Goal: Check status: Check status

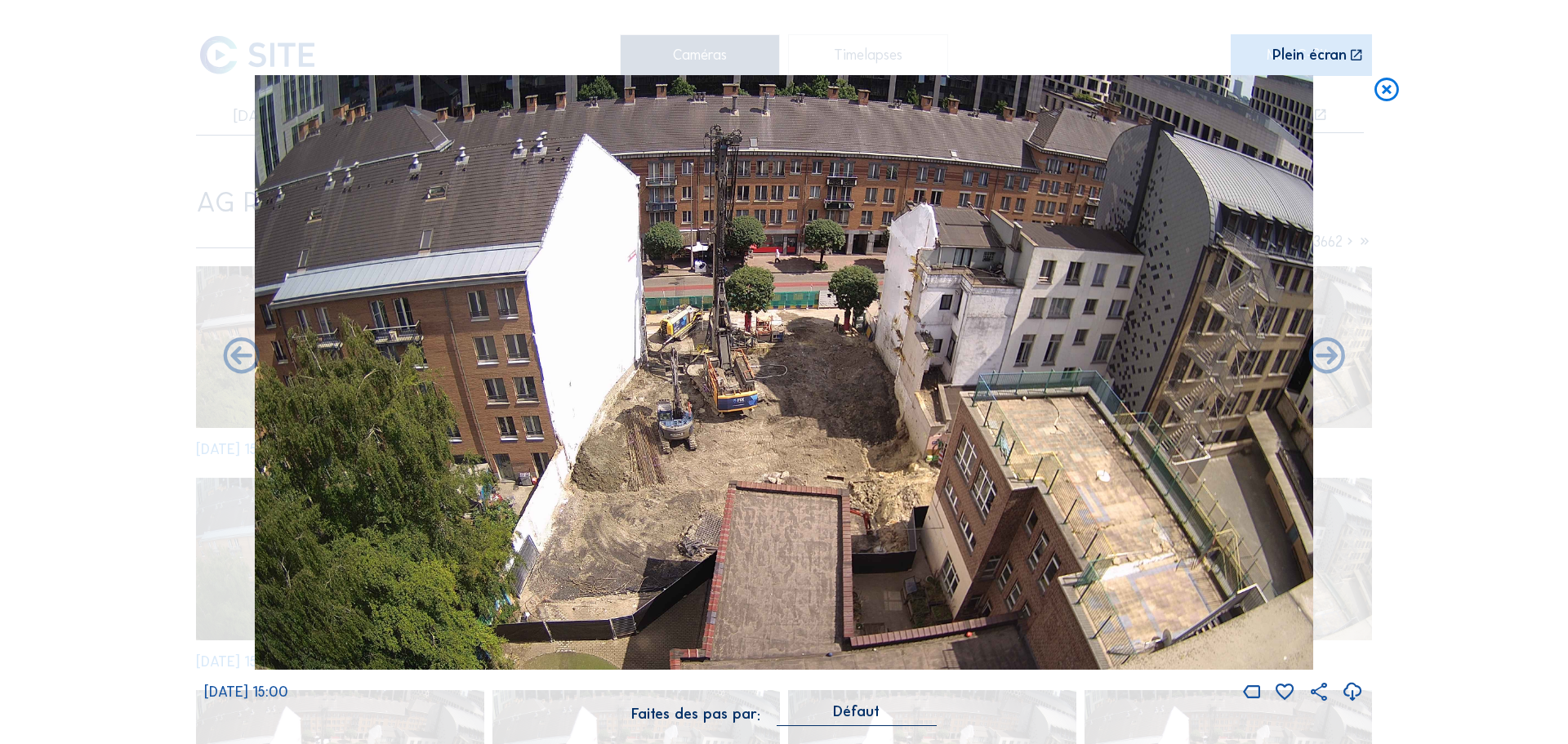
click at [1383, 85] on icon at bounding box center [1386, 90] width 29 height 30
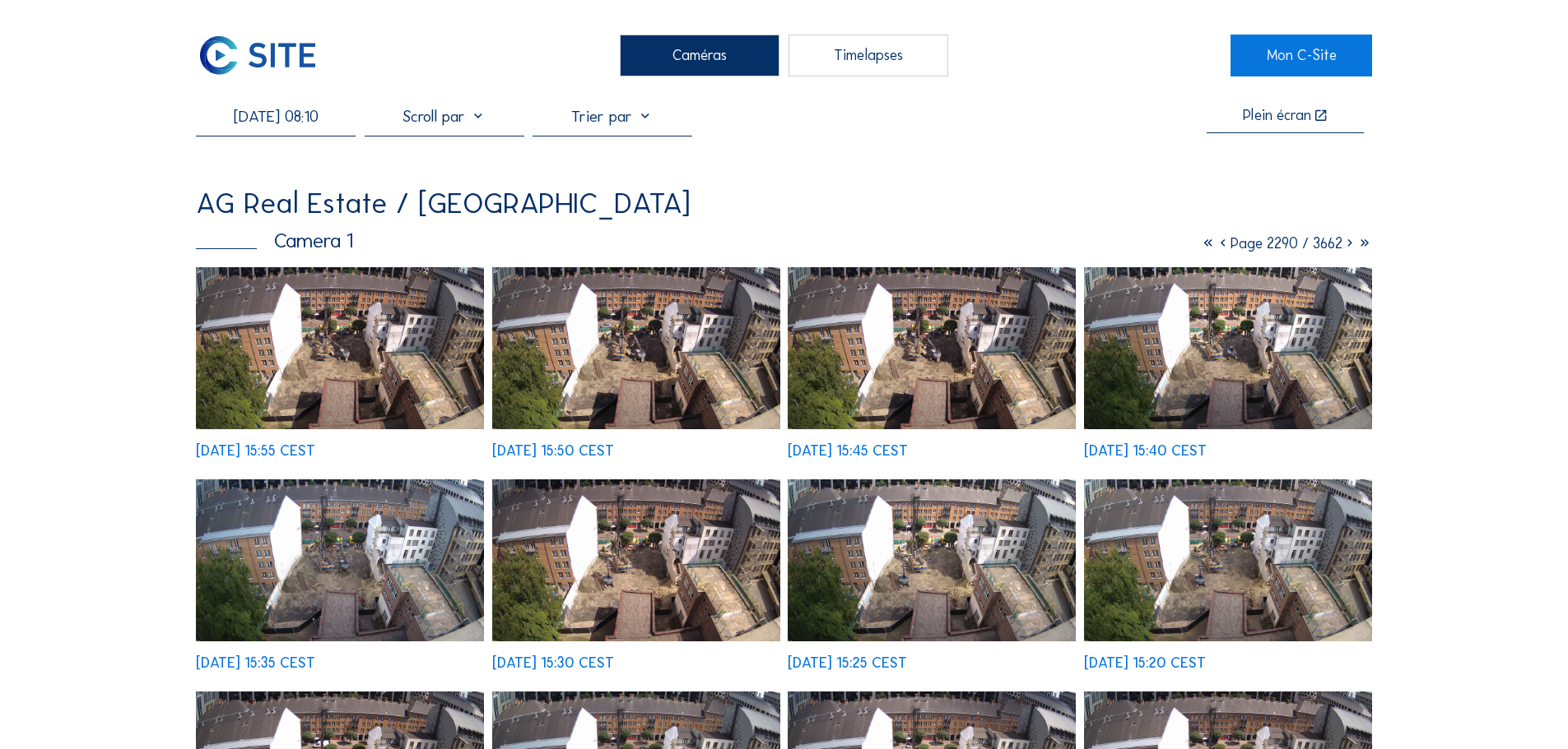
click at [281, 108] on input "[DATE] 08:10" at bounding box center [275, 115] width 159 height 19
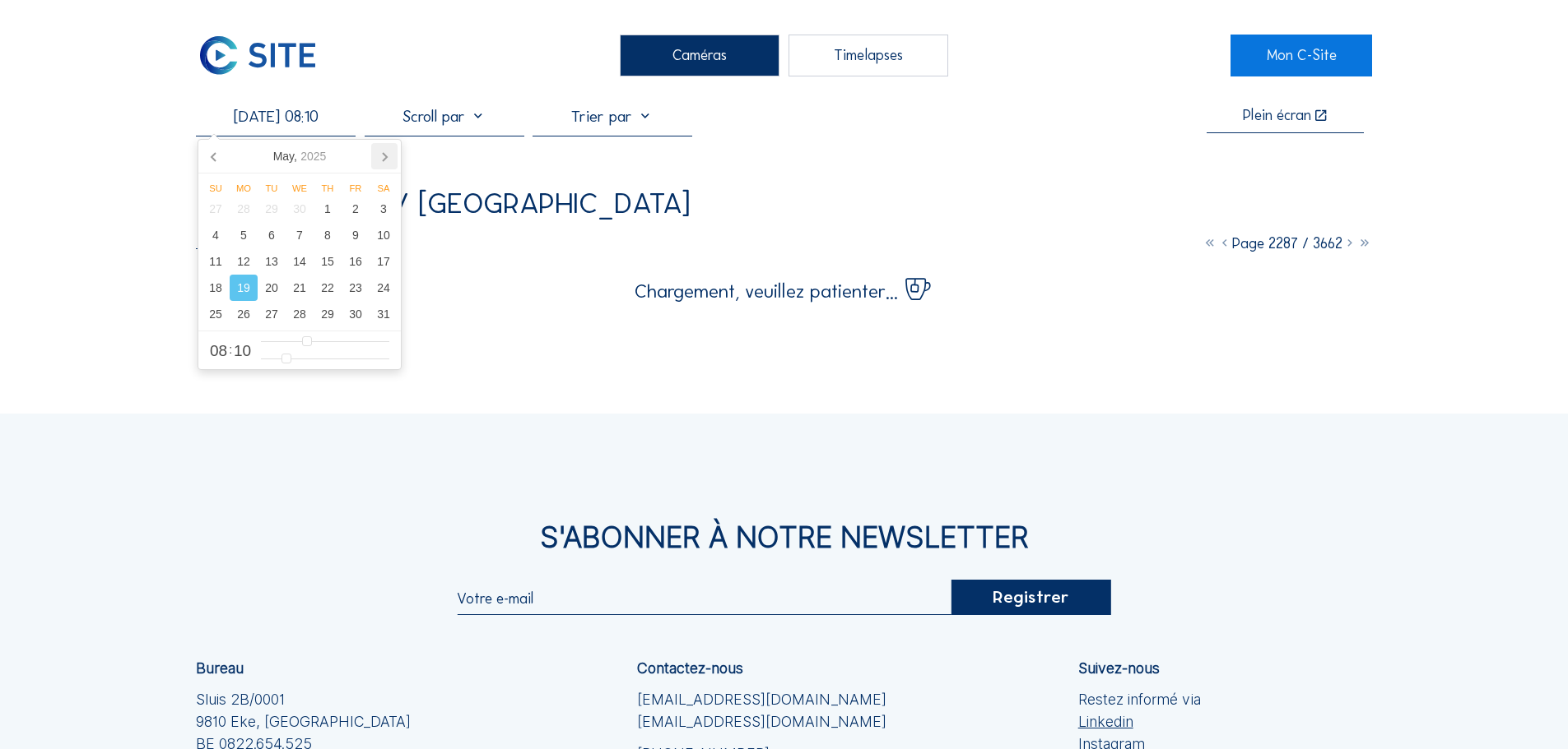
click at [376, 157] on icon at bounding box center [384, 156] width 26 height 26
click at [376, 156] on icon at bounding box center [384, 156] width 26 height 26
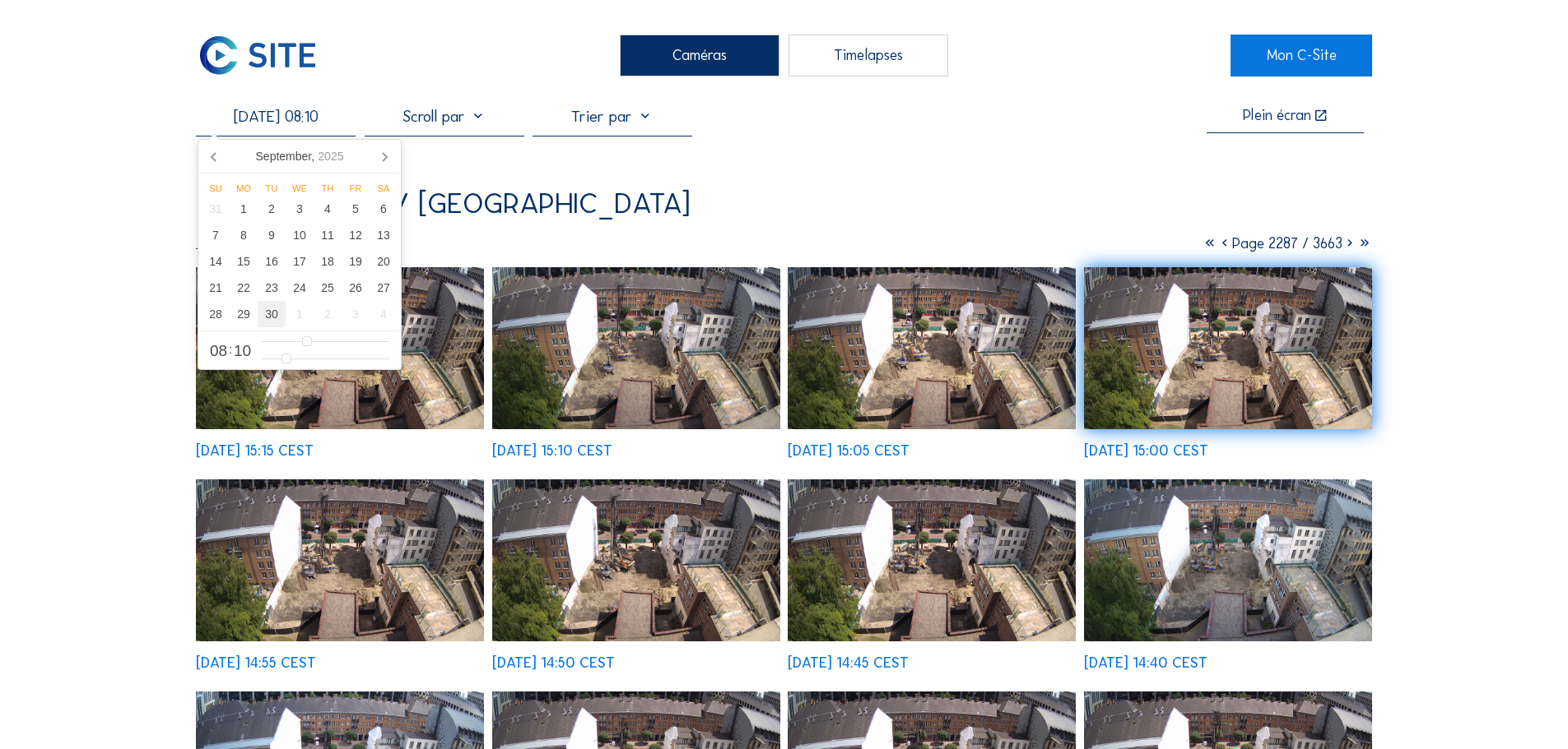
click at [266, 317] on div "30" at bounding box center [271, 313] width 28 height 26
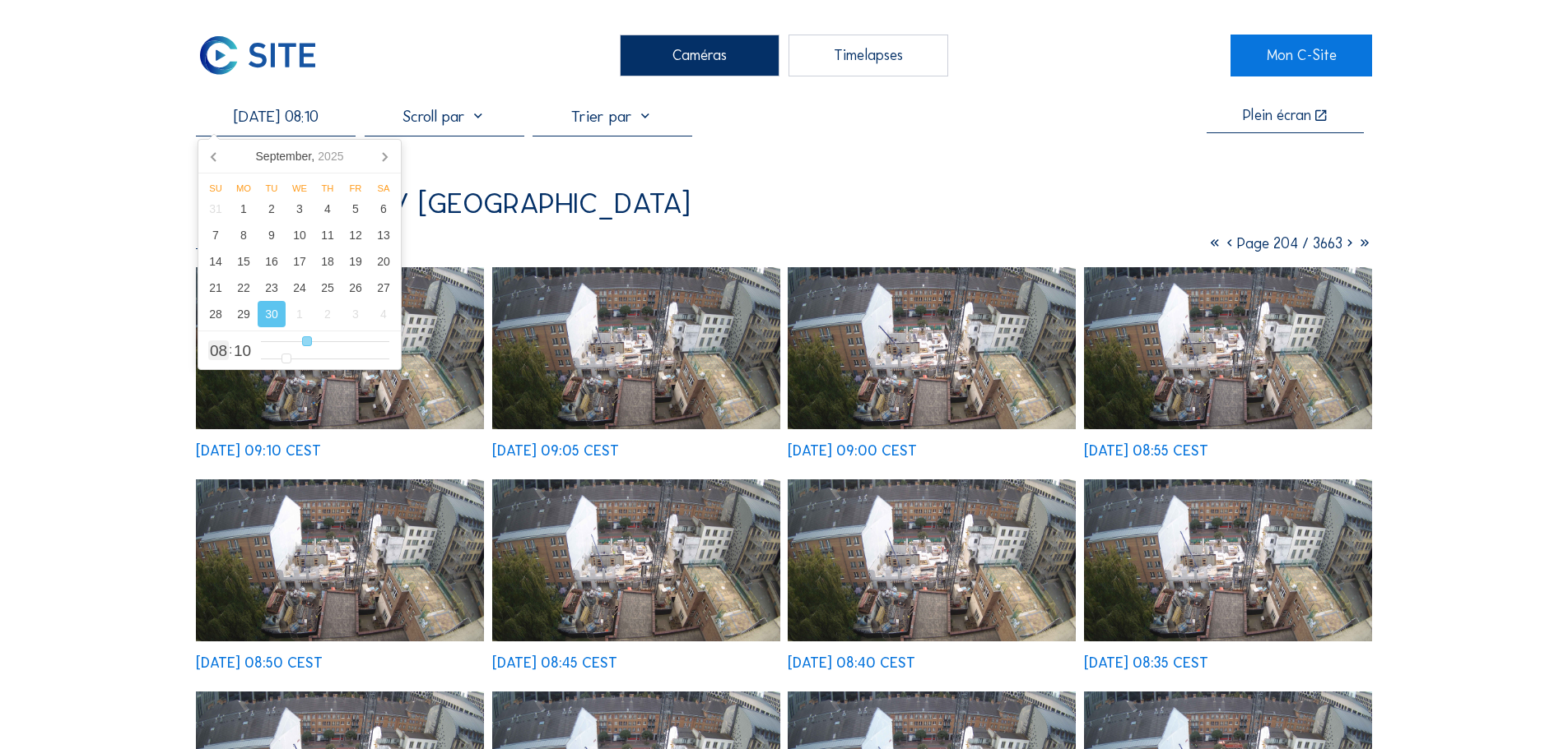
type input "[DATE] 09:10"
type input "9"
type input "[DATE] 10:10"
type input "10"
type input "[DATE] 11:10"
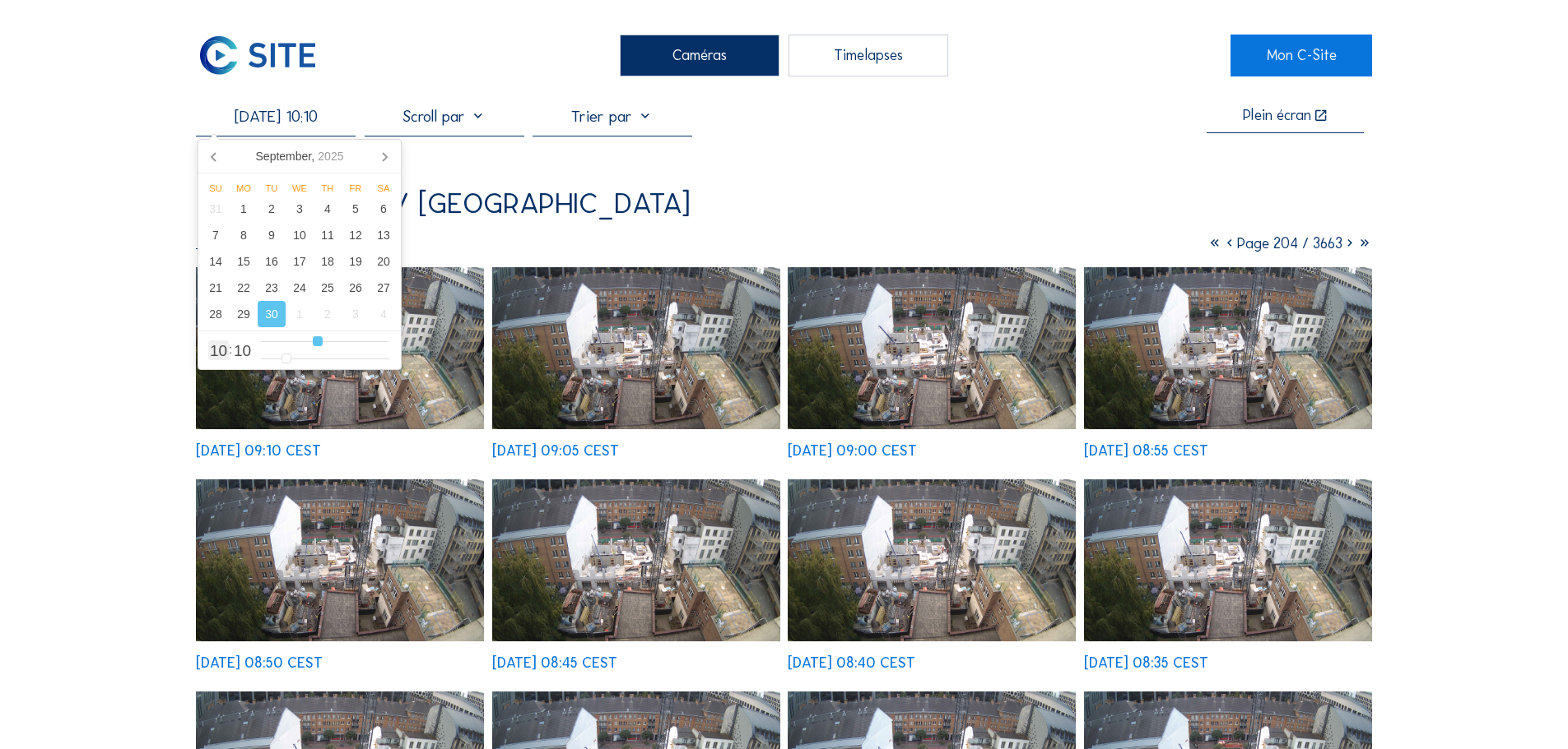
type input "11"
type input "[DATE] 12:10"
type input "12"
type input "[DATE] 13:10"
type input "13"
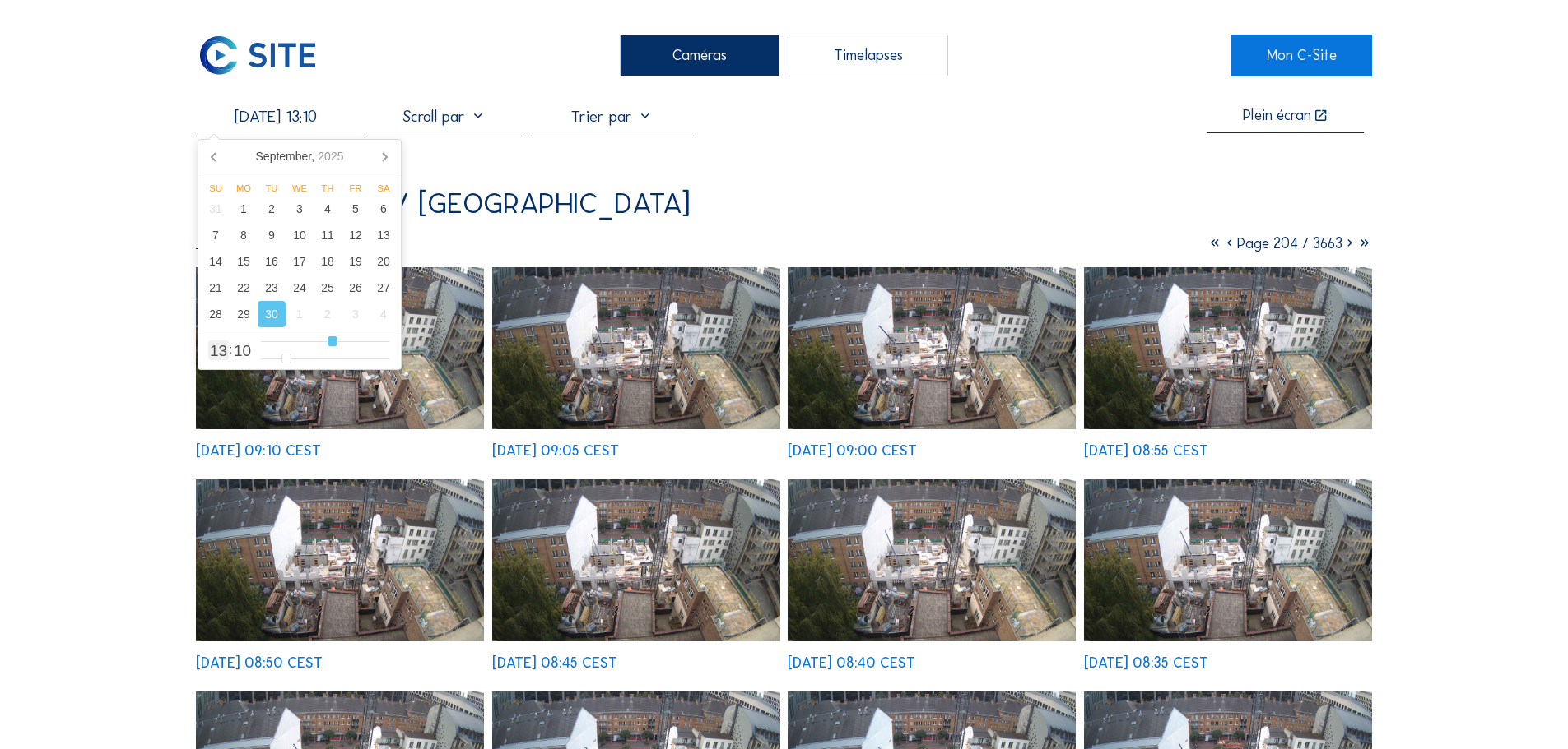
type input "[DATE] 14:10"
type input "14"
type input "[DATE] 15:10"
type input "15"
type input "[DATE] 16:10"
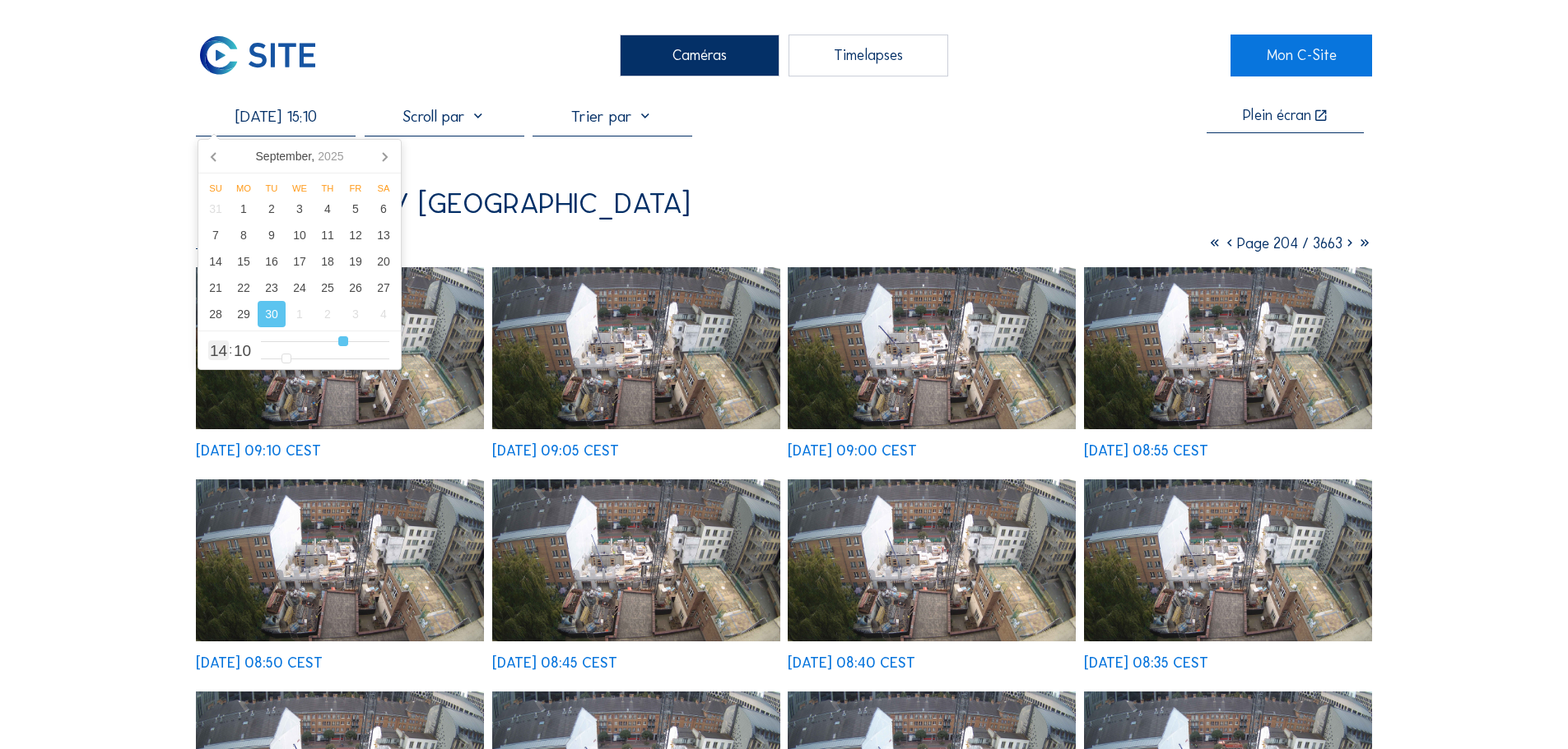
type input "16"
type input "[DATE] 15:10"
type input "15"
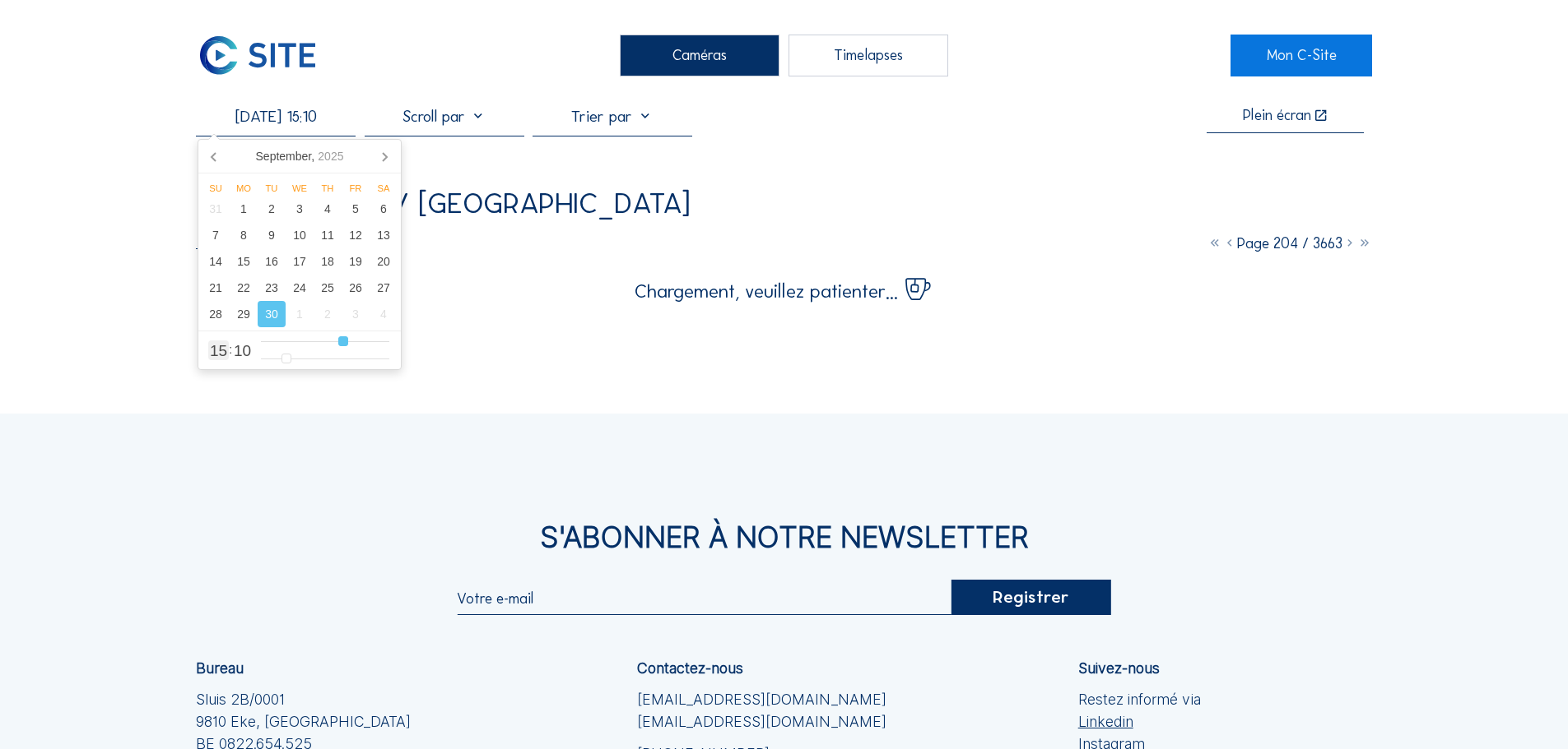
type input "[DATE] 16:10"
drag, startPoint x: 305, startPoint y: 344, endPoint x: 346, endPoint y: 345, distance: 41.0
type input "16"
click at [346, 345] on input "range" at bounding box center [325, 341] width 128 height 14
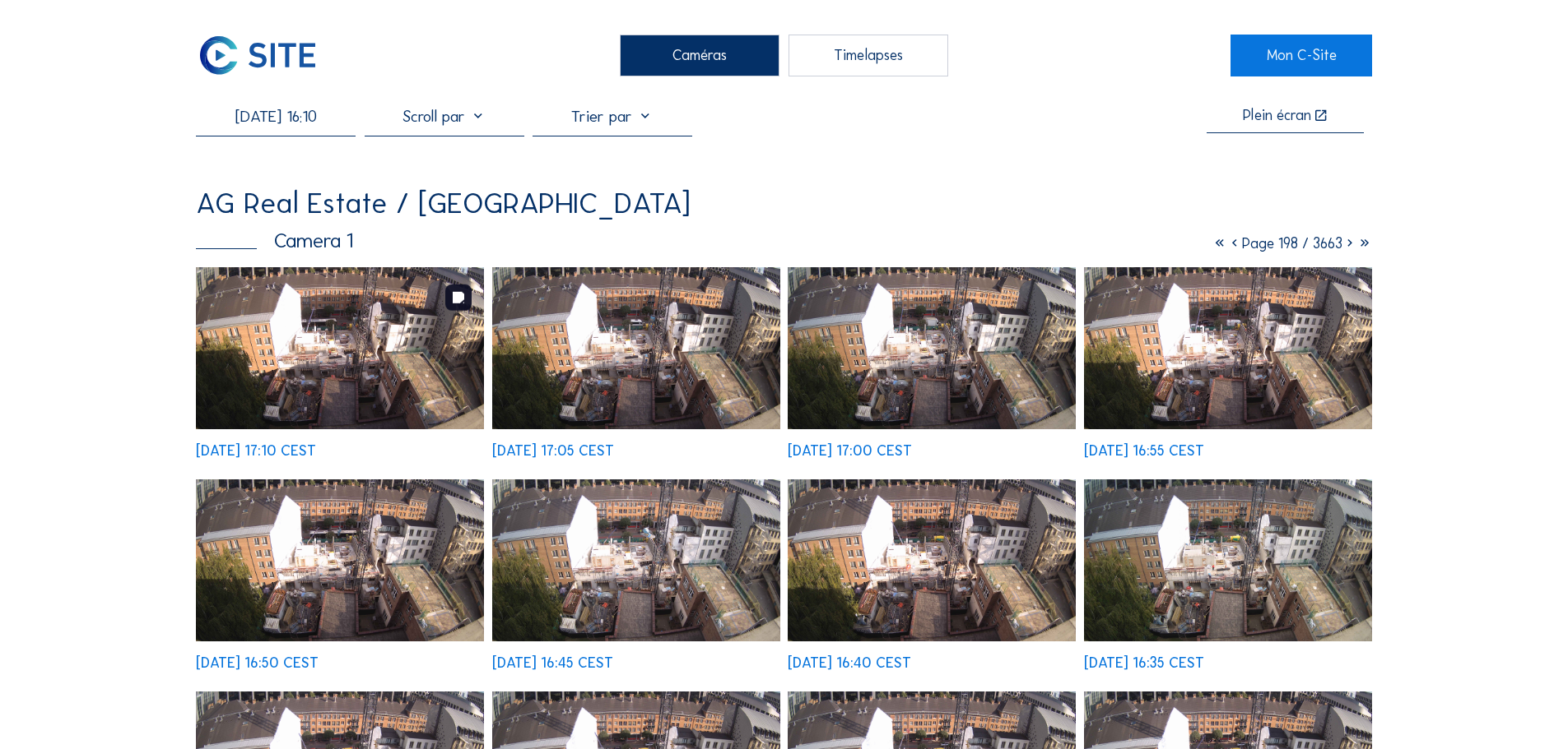
click at [442, 375] on img at bounding box center [340, 348] width 288 height 162
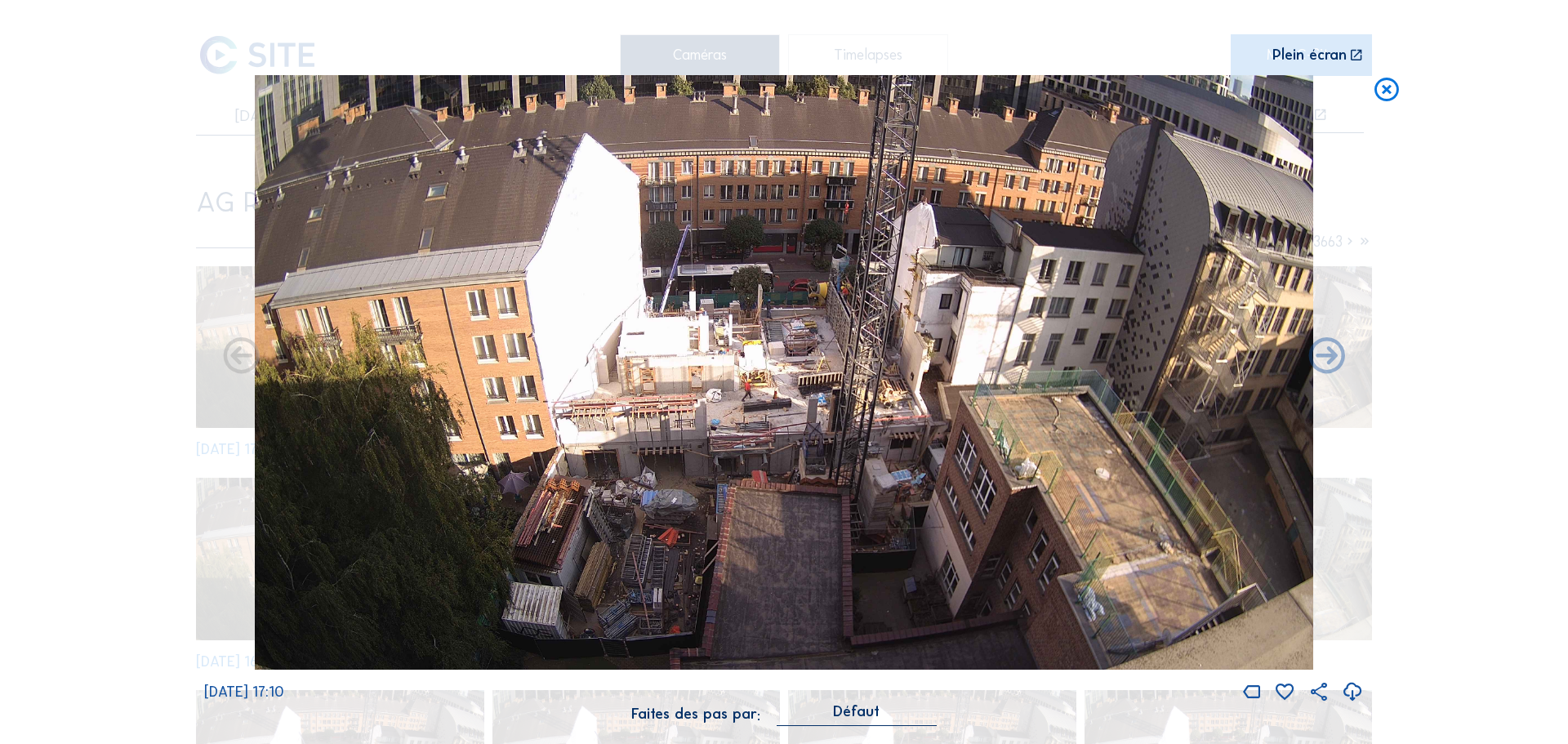
click at [1386, 95] on icon at bounding box center [1386, 90] width 29 height 30
